Goal: Task Accomplishment & Management: Manage account settings

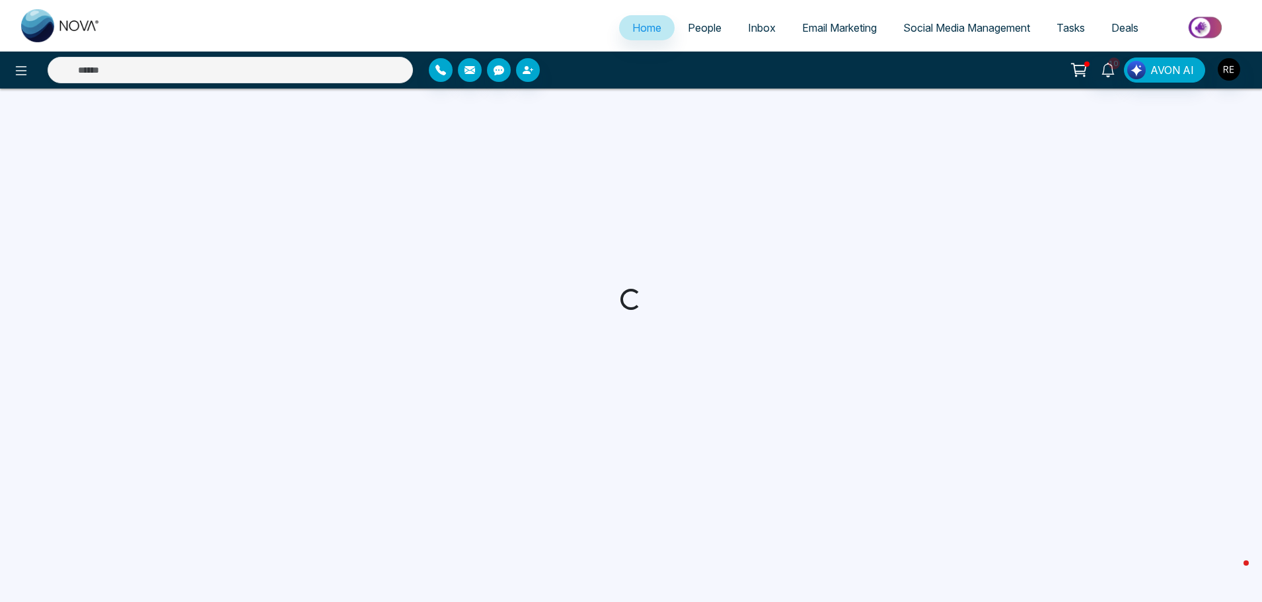
select select "*"
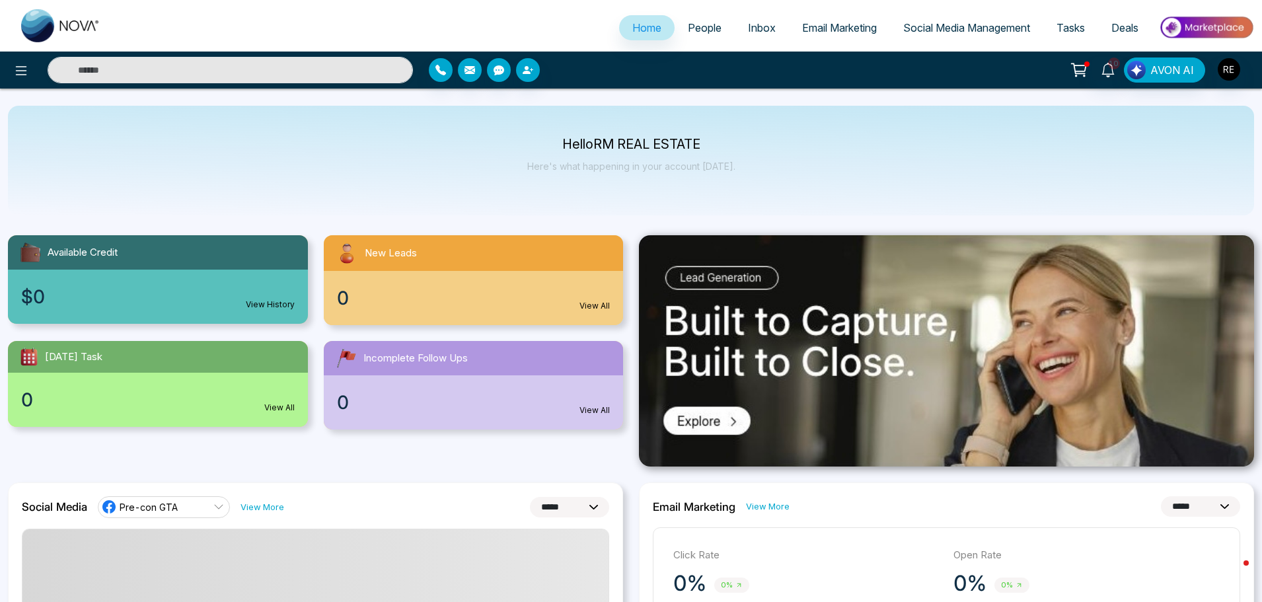
click at [906, 33] on span "Social Media Management" at bounding box center [967, 27] width 127 height 13
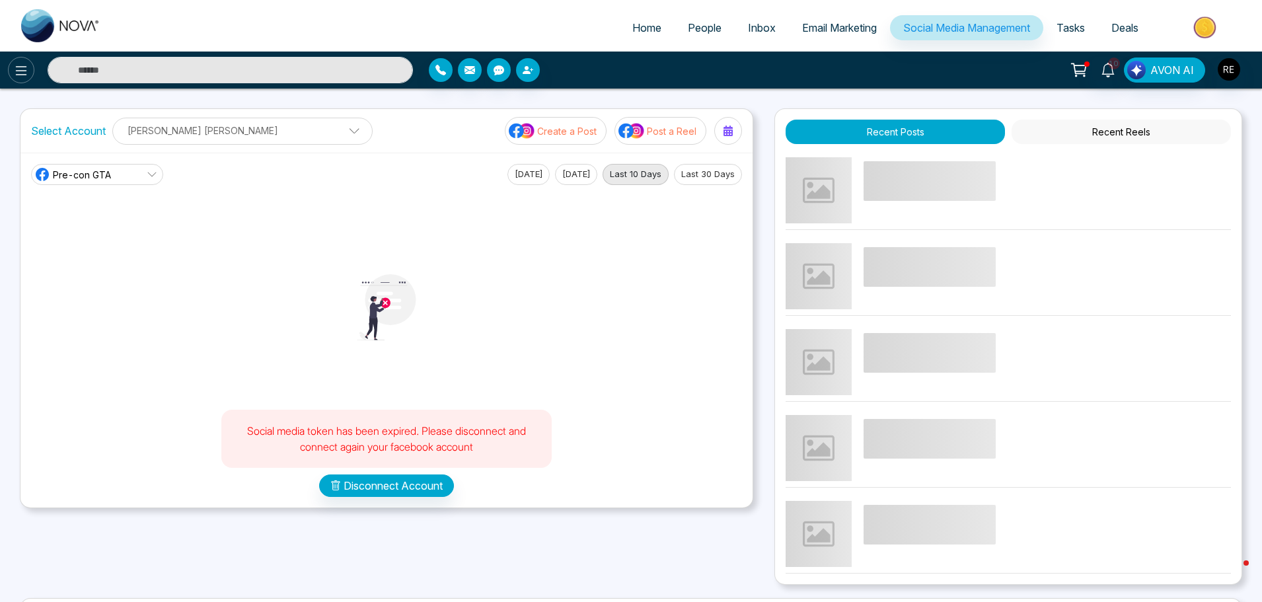
click at [14, 73] on icon at bounding box center [21, 71] width 16 height 16
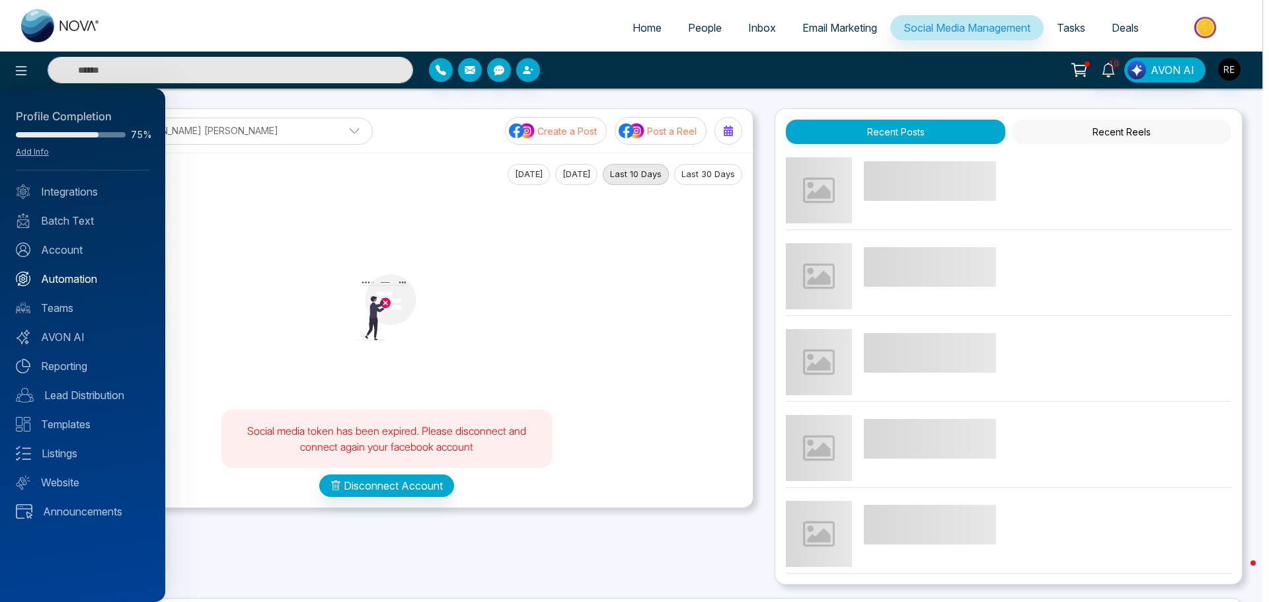
click at [90, 286] on link "Automation" at bounding box center [83, 279] width 134 height 16
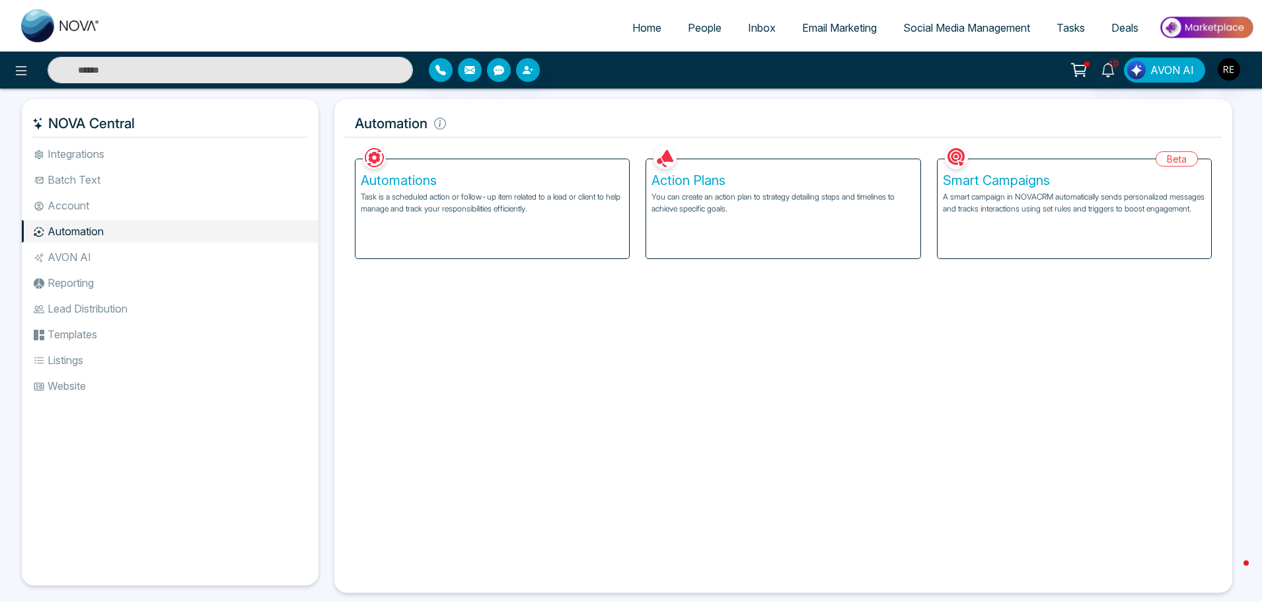
click at [989, 30] on span "Social Media Management" at bounding box center [967, 27] width 127 height 13
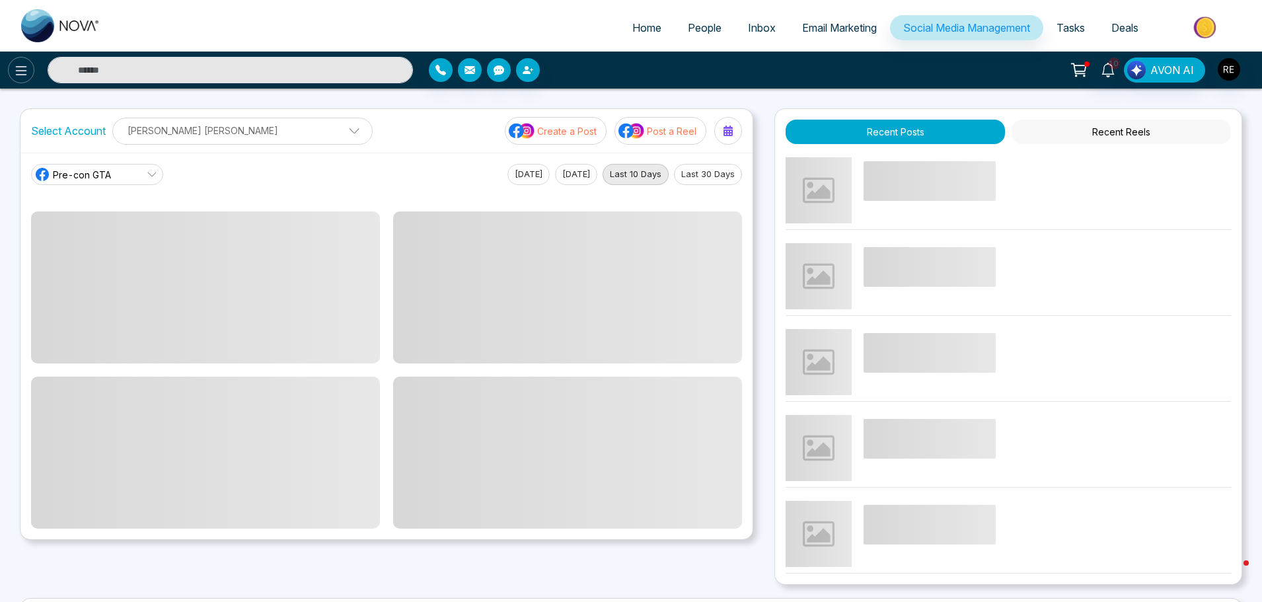
click at [19, 73] on icon at bounding box center [21, 71] width 16 height 16
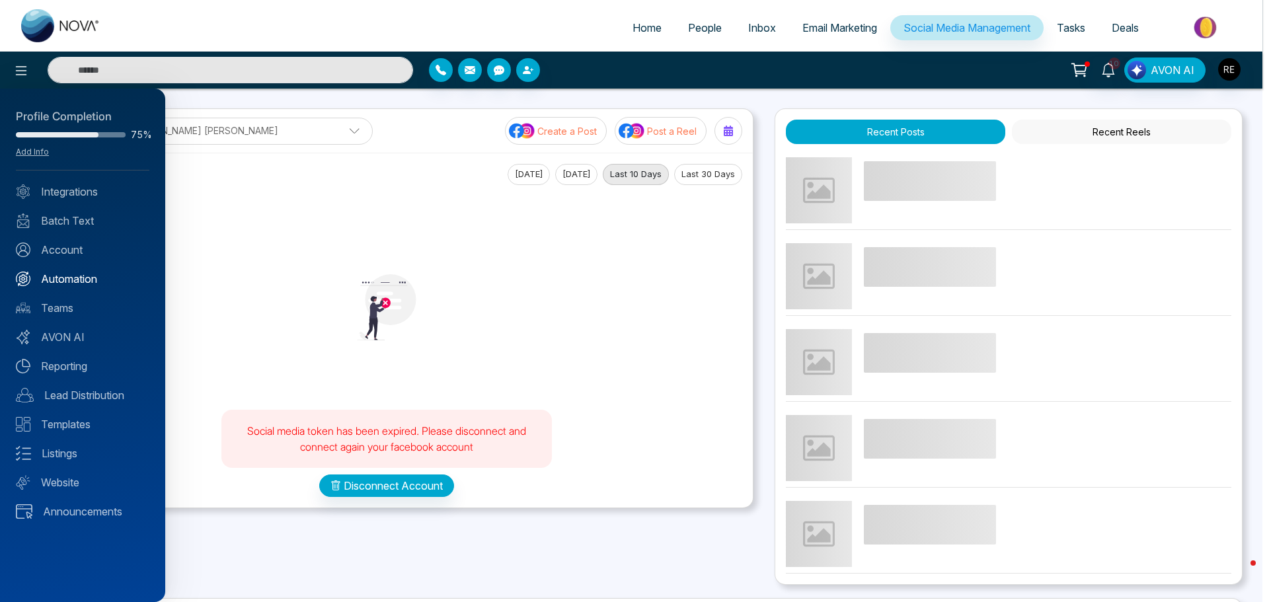
click at [77, 284] on link "Automation" at bounding box center [83, 279] width 134 height 16
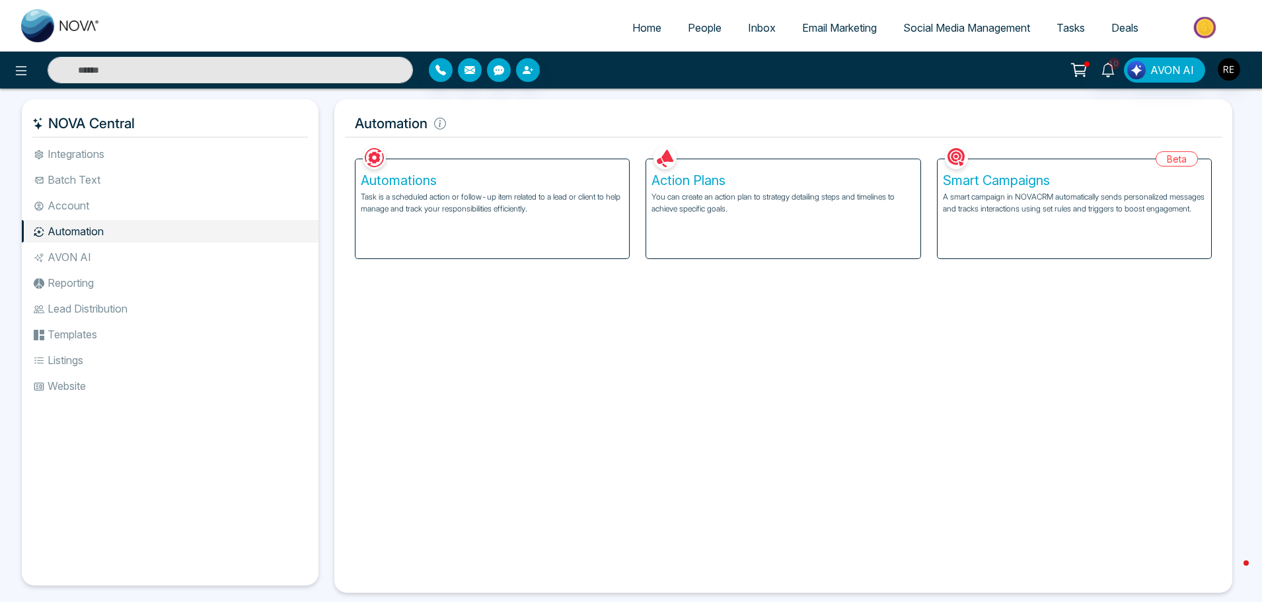
click at [512, 197] on p "Task is a scheduled action or follow-up item related to a lead or client to hel…" at bounding box center [492, 203] width 263 height 24
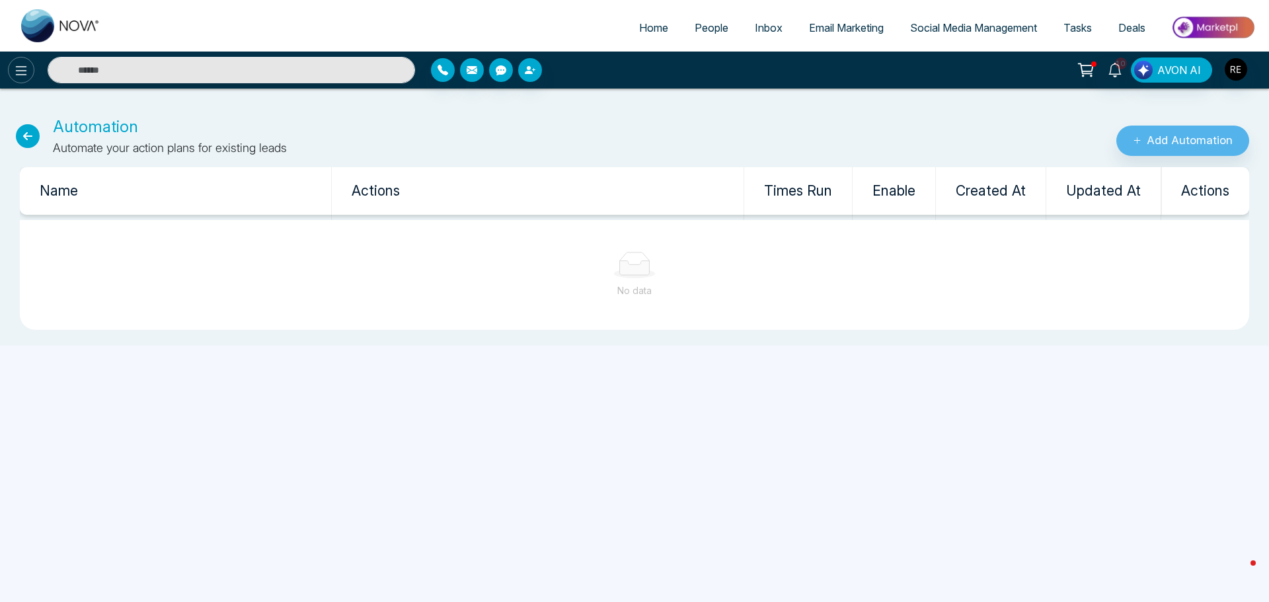
click at [21, 75] on icon at bounding box center [21, 70] width 11 height 9
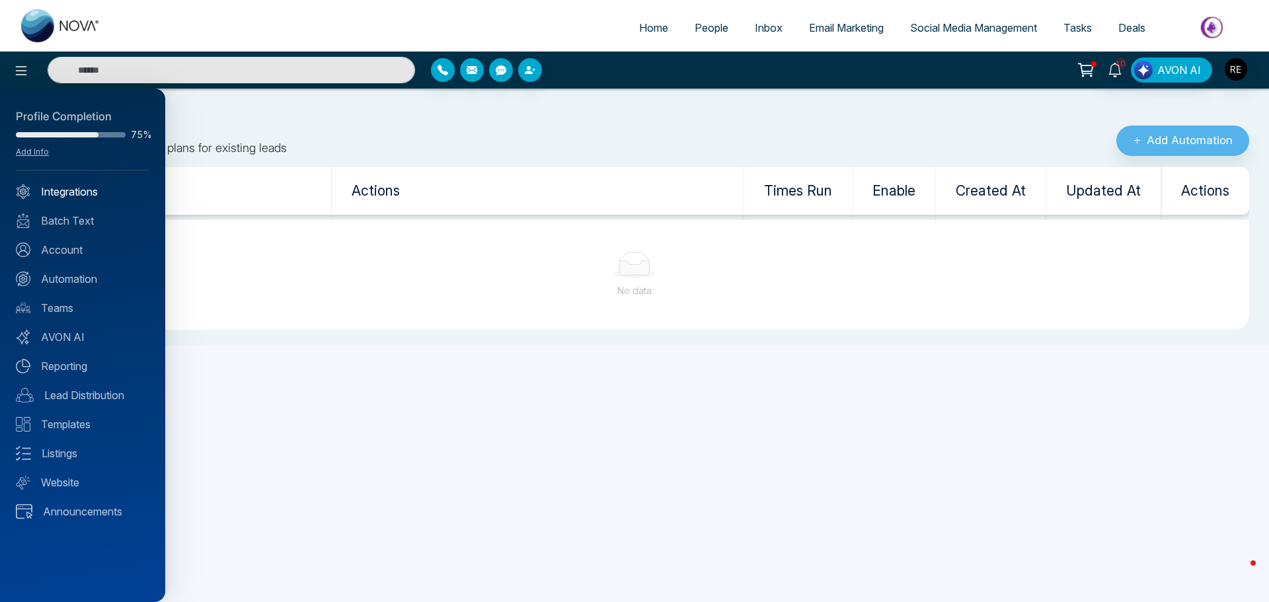
click at [81, 189] on link "Integrations" at bounding box center [83, 192] width 134 height 16
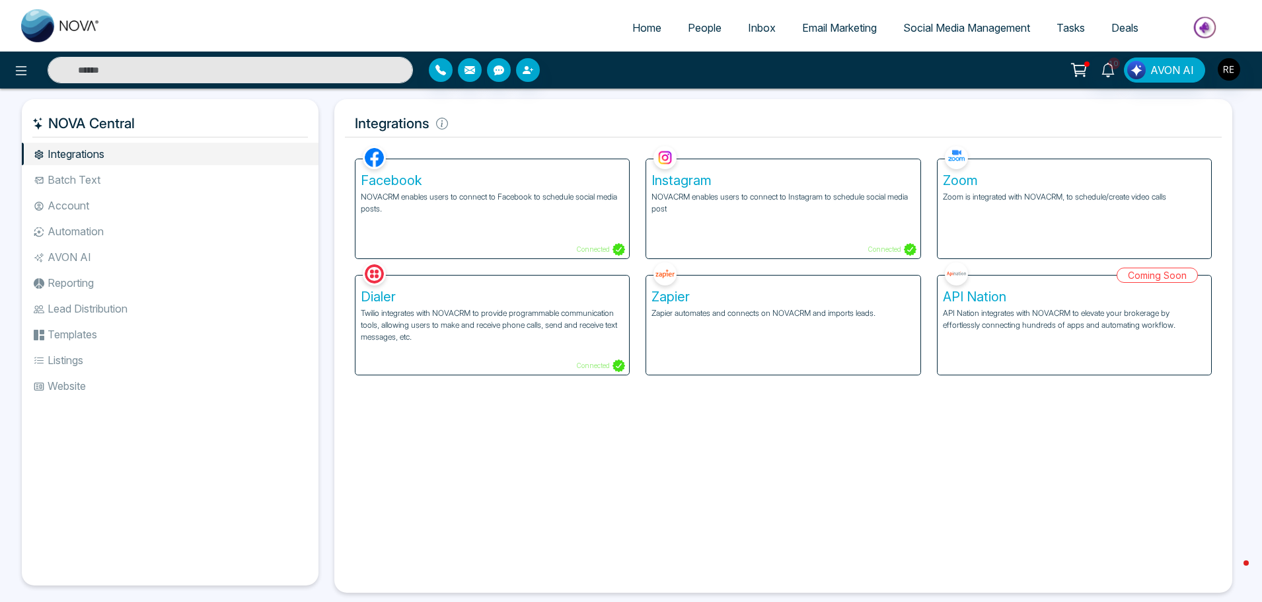
click at [761, 194] on p "NOVACRM enables users to connect to Instagram to schedule social media post" at bounding box center [783, 203] width 263 height 24
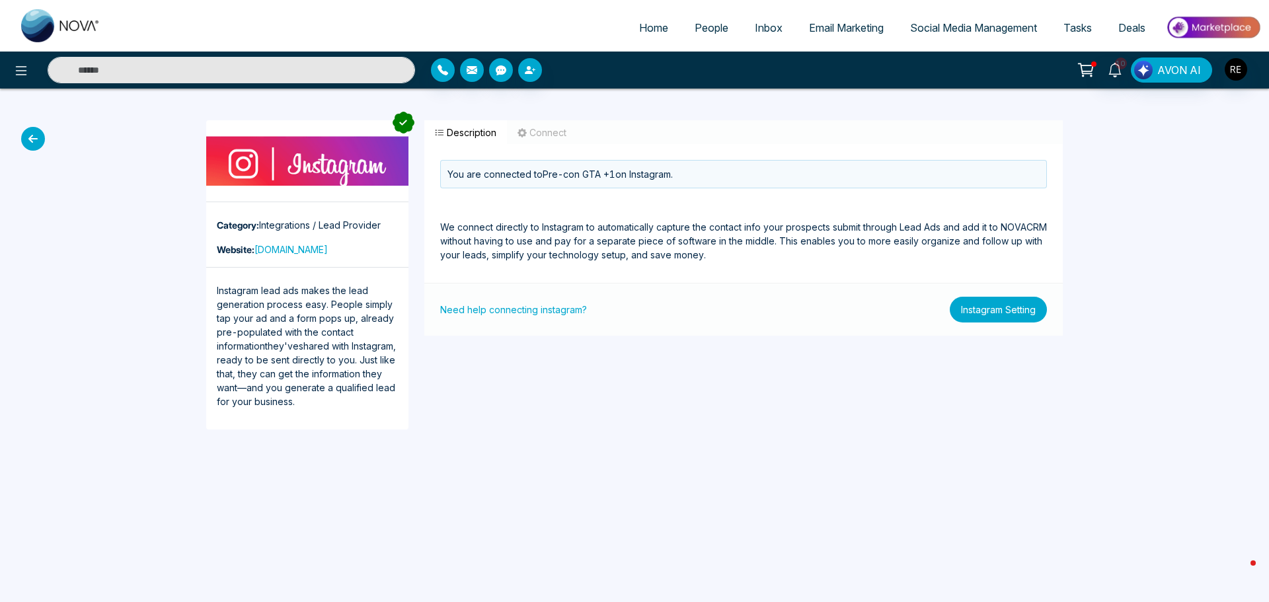
click at [995, 314] on button "Instagram Setting" at bounding box center [998, 310] width 97 height 26
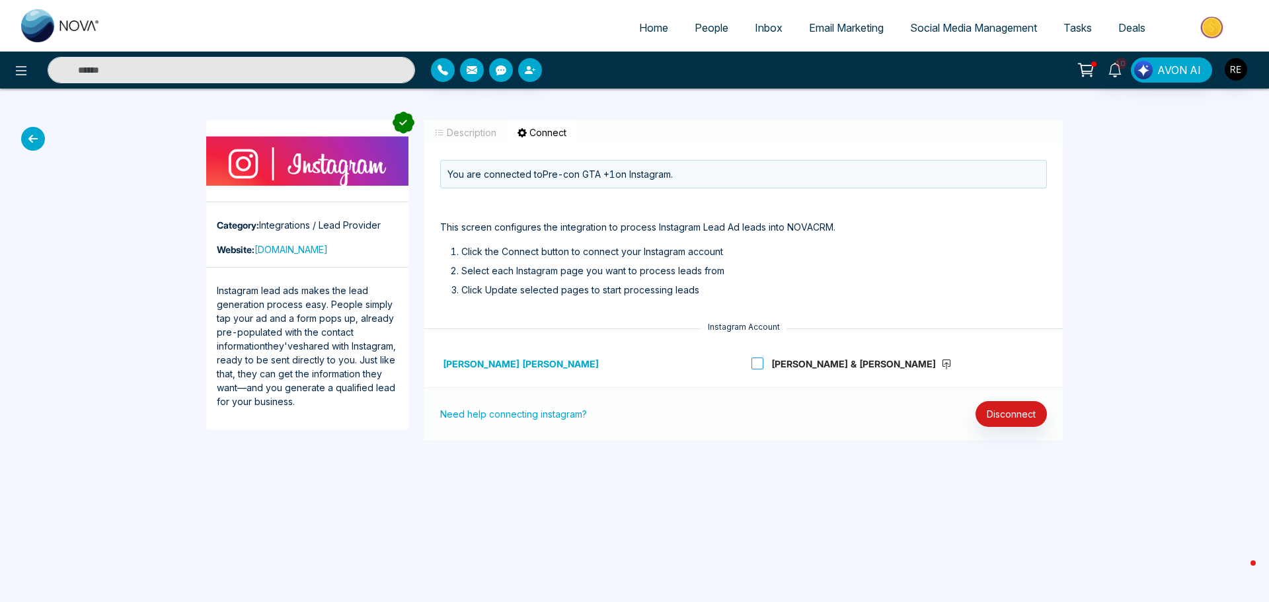
click at [941, 364] on icon at bounding box center [946, 365] width 11 height 11
click at [1030, 424] on button "Disconnect" at bounding box center [1011, 414] width 71 height 26
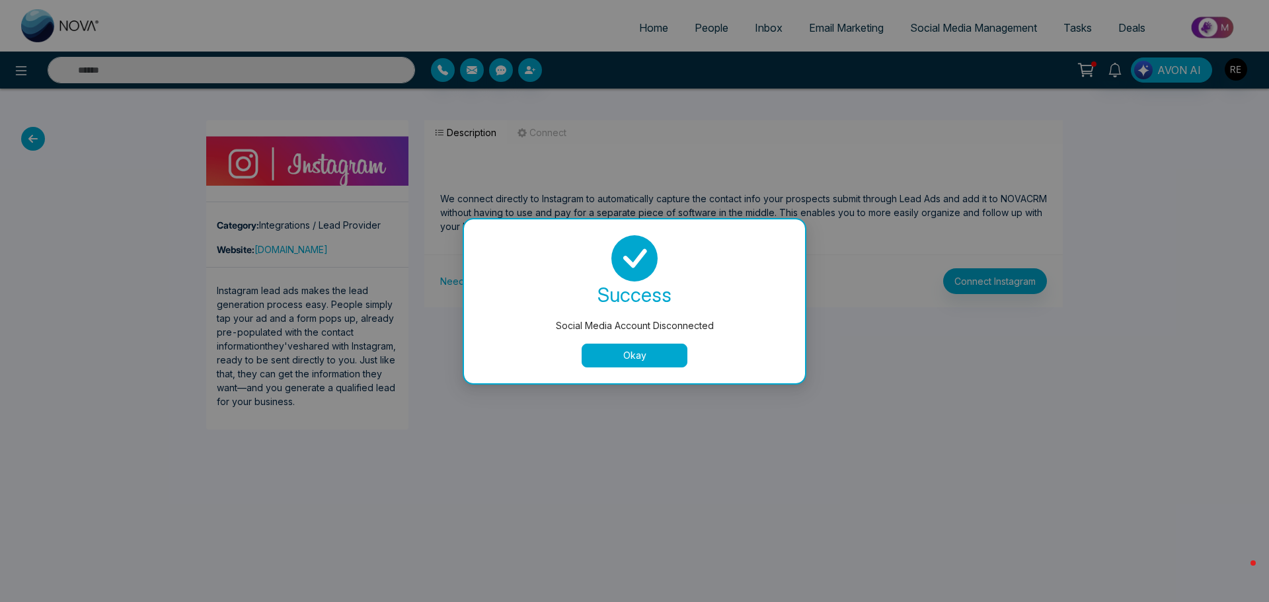
click at [659, 356] on button "Okay" at bounding box center [635, 356] width 106 height 24
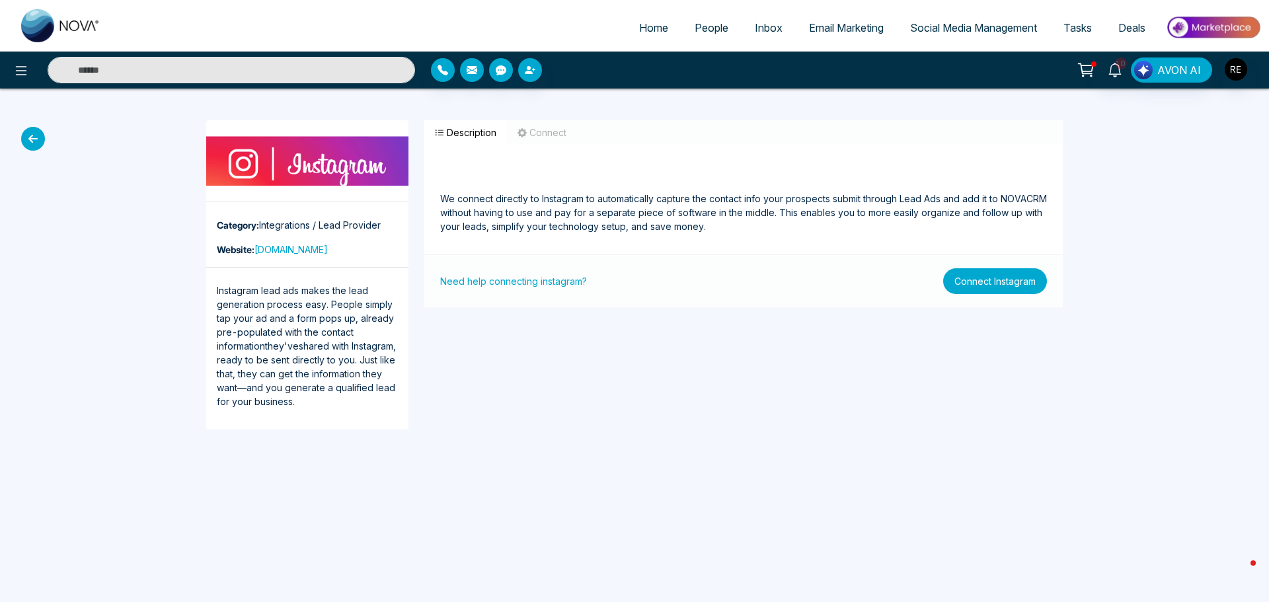
click at [982, 286] on button "Connect Instagram" at bounding box center [995, 281] width 104 height 26
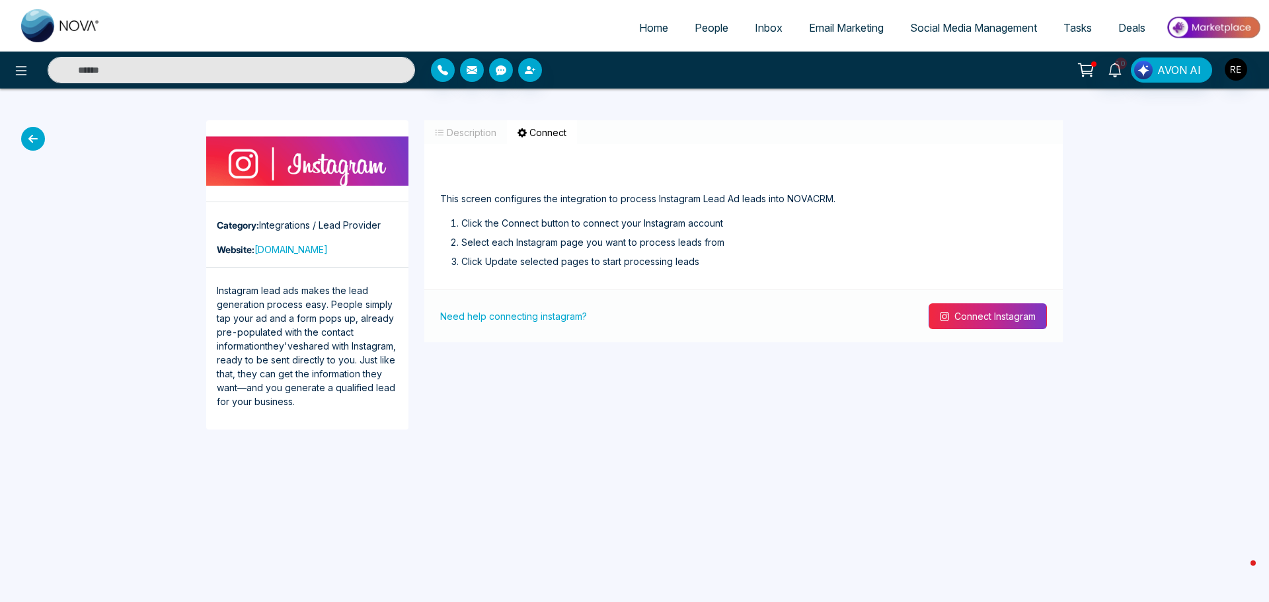
click at [970, 322] on button "Connect Instagram" at bounding box center [988, 316] width 118 height 26
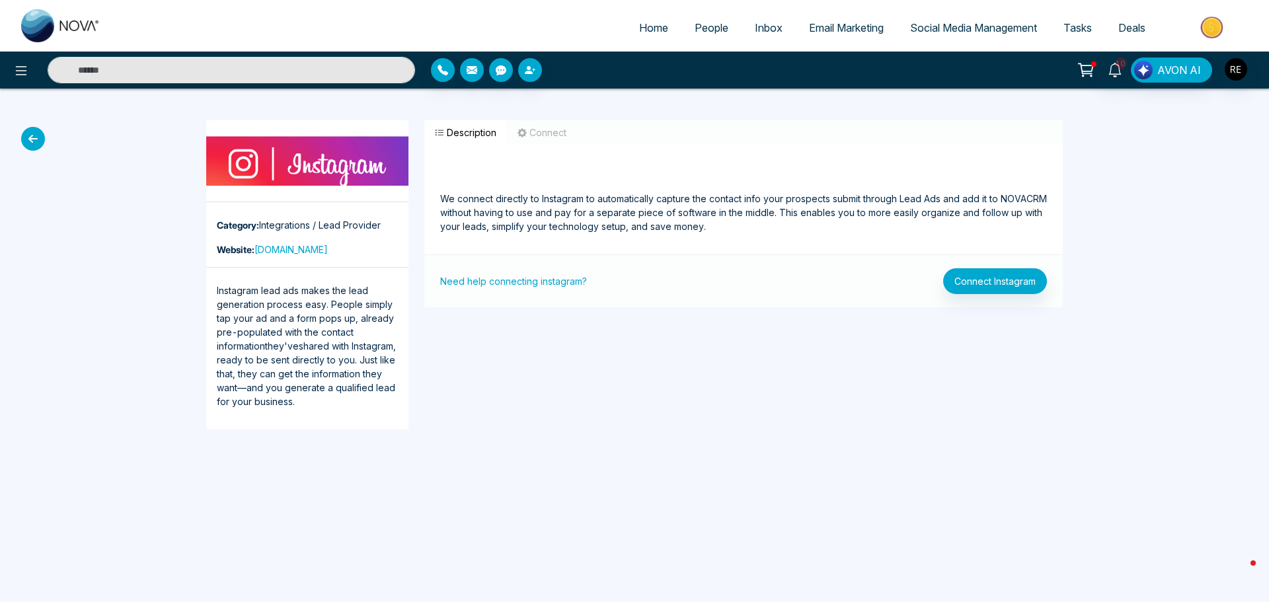
click at [964, 32] on span "Social Media Management" at bounding box center [973, 27] width 127 height 13
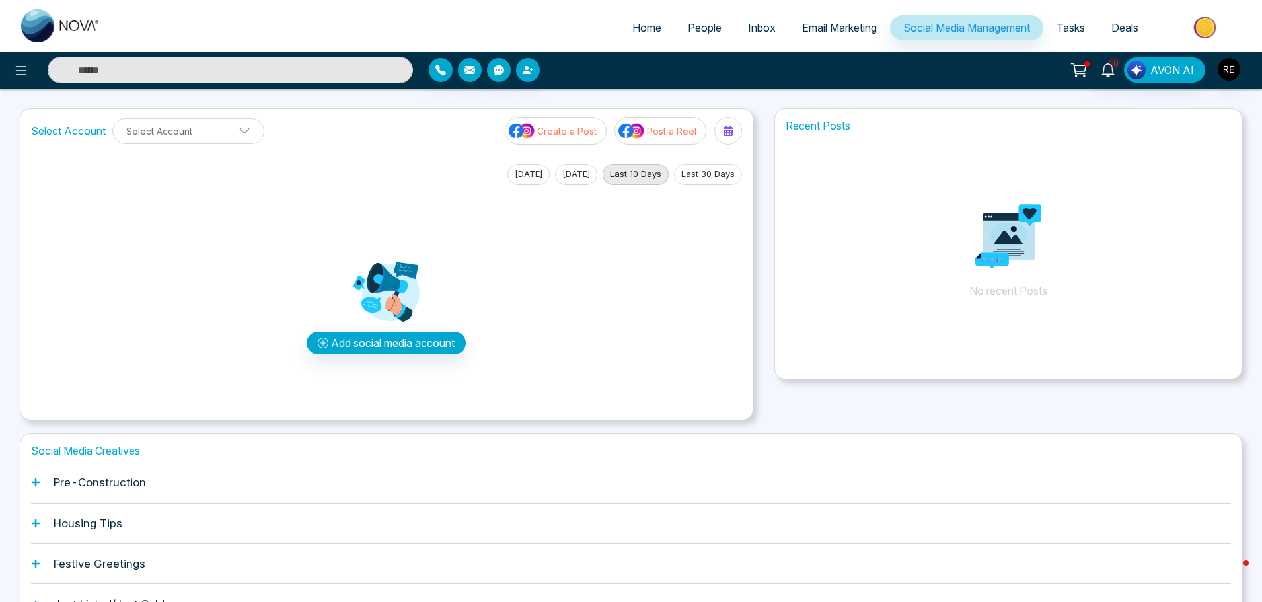
click at [573, 138] on button "Create a Post" at bounding box center [556, 131] width 102 height 28
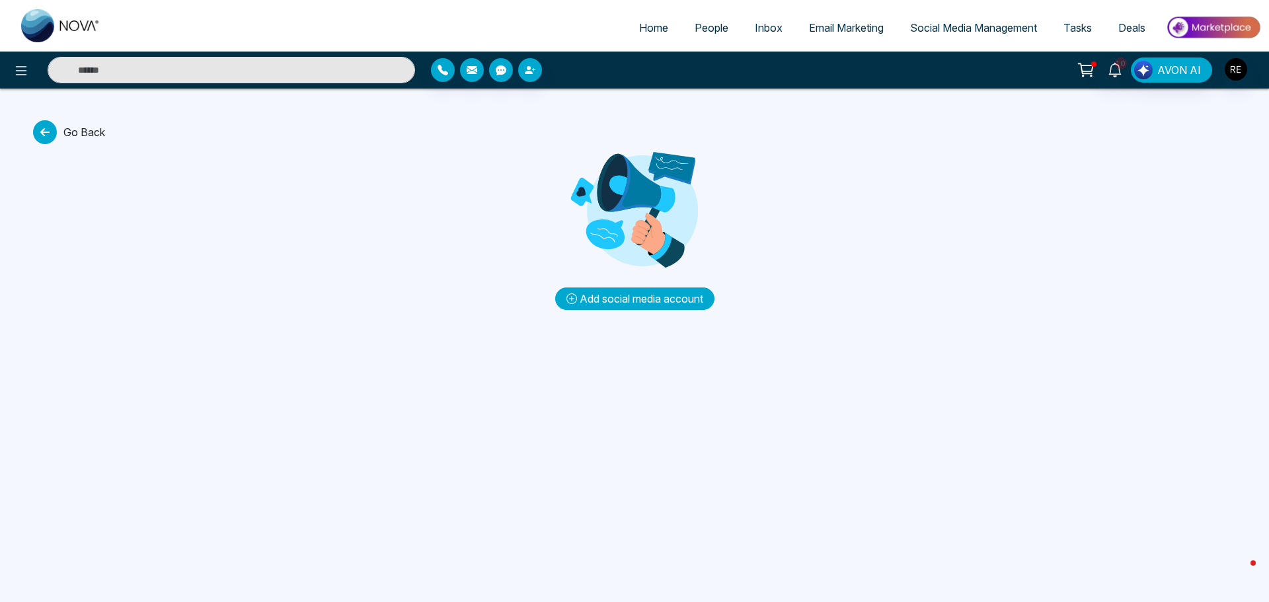
click at [660, 296] on button "Add social media account" at bounding box center [634, 299] width 159 height 22
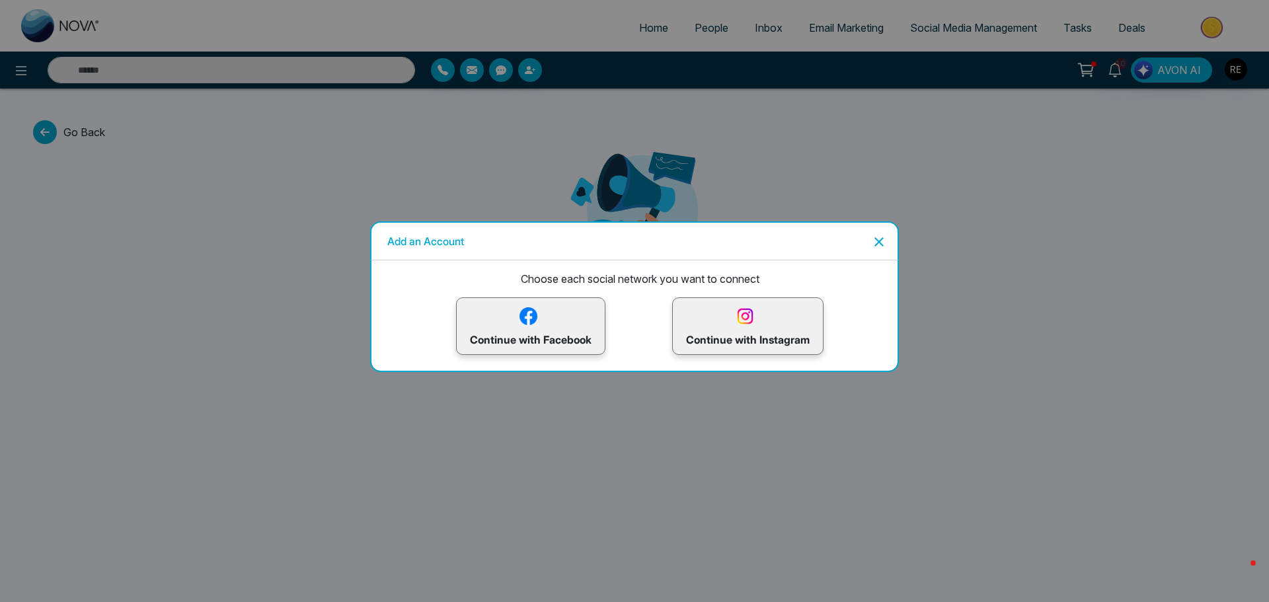
click at [528, 320] on img at bounding box center [528, 316] width 23 height 23
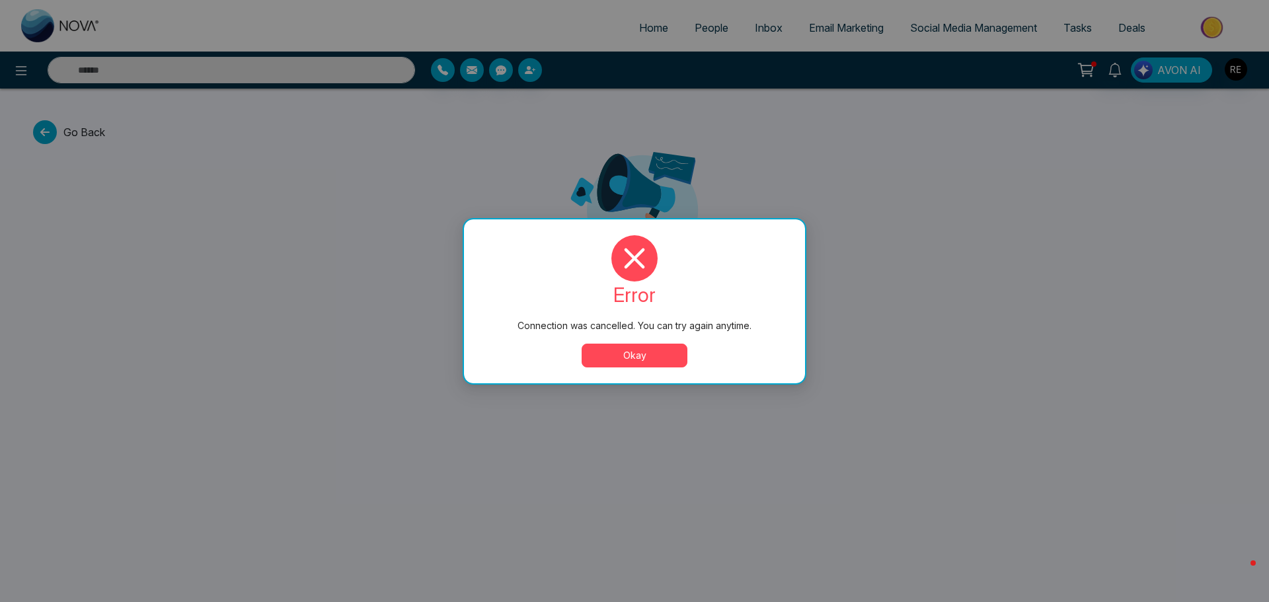
click at [642, 356] on button "Okay" at bounding box center [635, 356] width 106 height 24
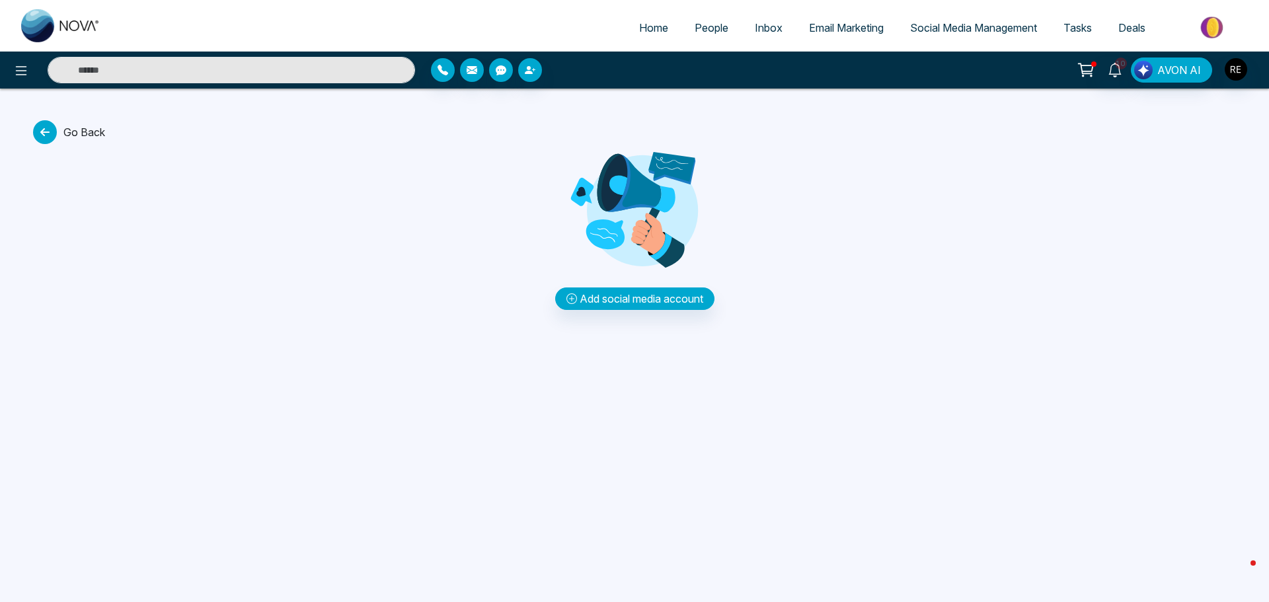
click at [935, 26] on span "Social Media Management" at bounding box center [973, 27] width 127 height 13
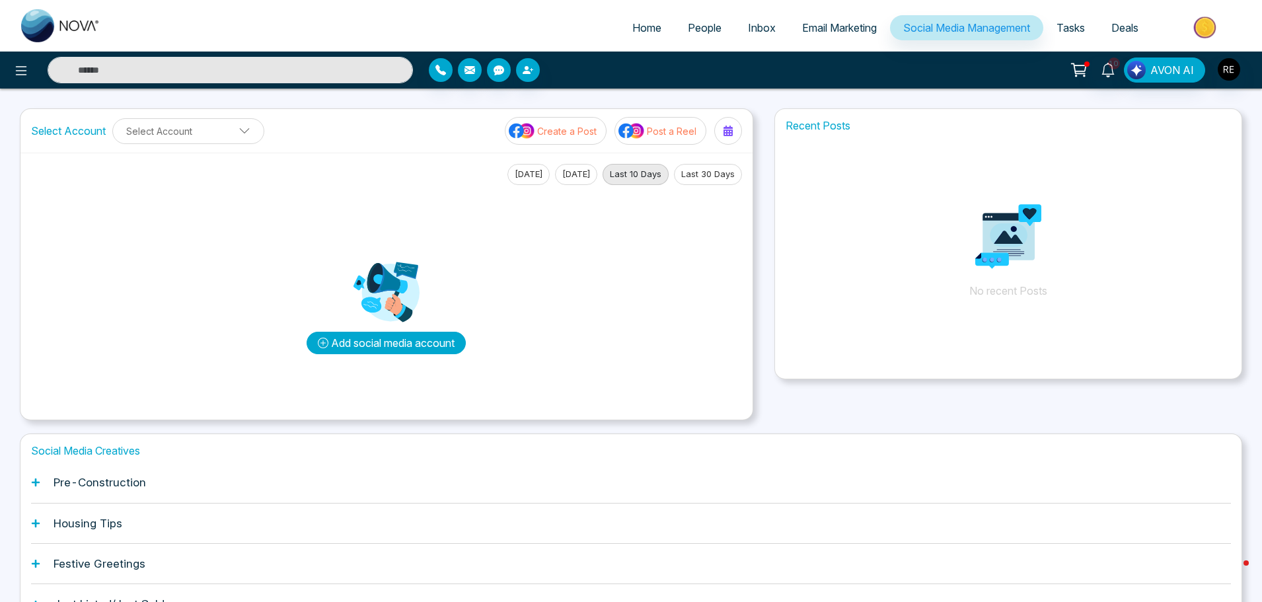
drag, startPoint x: 432, startPoint y: 344, endPoint x: 485, endPoint y: 347, distance: 53.0
click at [434, 344] on button "Add social media account" at bounding box center [386, 343] width 159 height 22
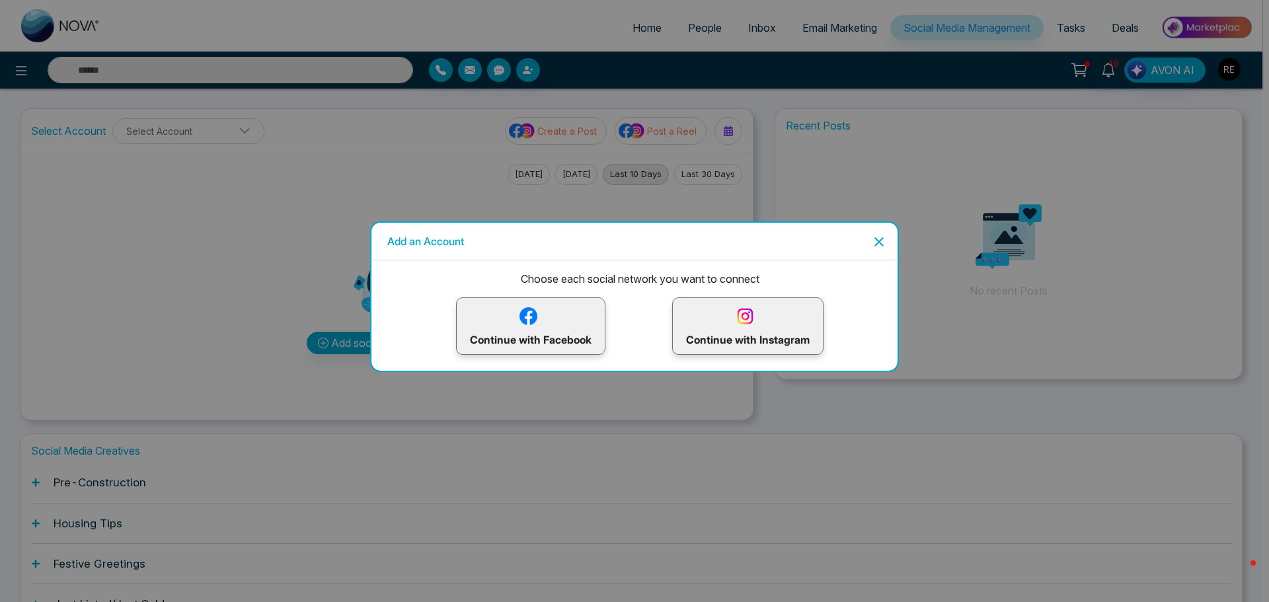
click at [738, 332] on p "Continue with Instagram" at bounding box center [748, 326] width 124 height 43
